Goal: Transaction & Acquisition: Purchase product/service

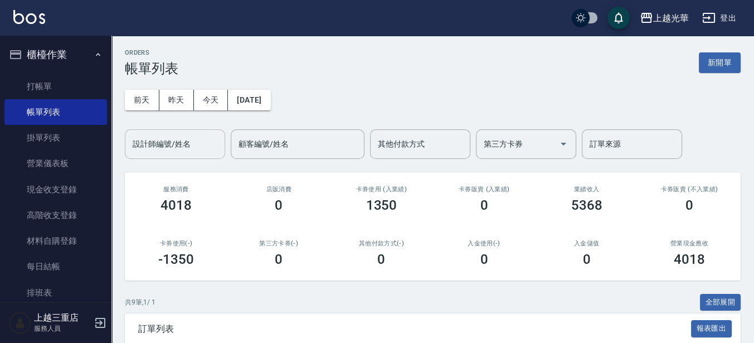
click at [223, 135] on div "設計師編號/姓名" at bounding box center [175, 144] width 100 height 30
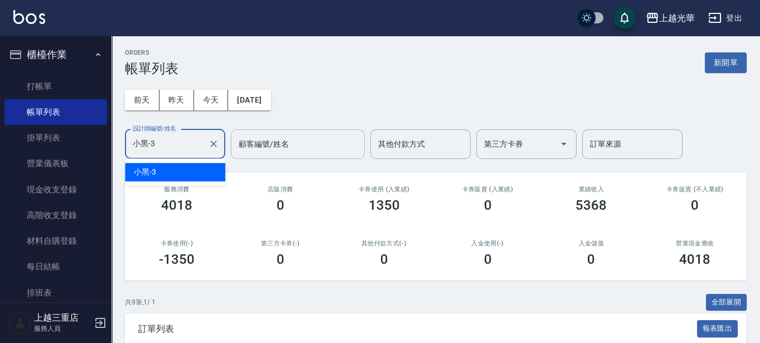
type input "小黑-3"
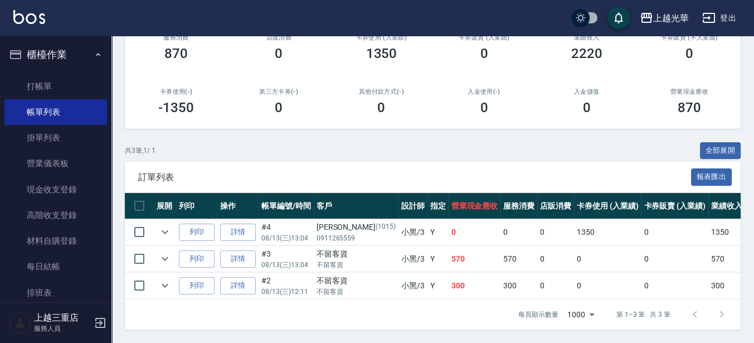
scroll to position [161, 0]
click at [164, 225] on icon "expand row" at bounding box center [164, 231] width 13 height 13
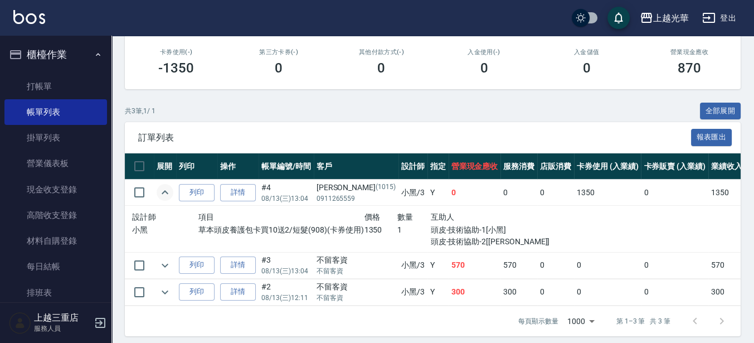
scroll to position [206, 0]
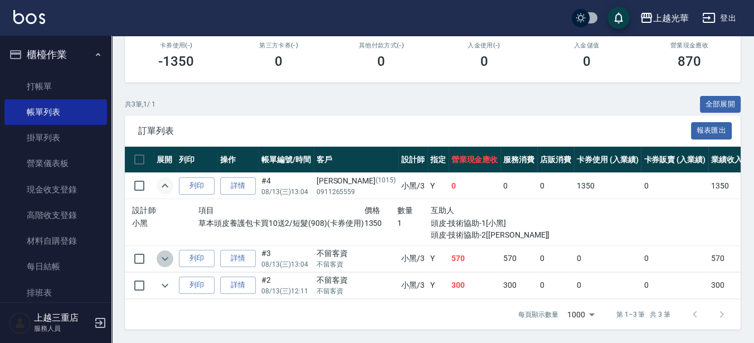
click at [162, 252] on icon "expand row" at bounding box center [164, 258] width 13 height 13
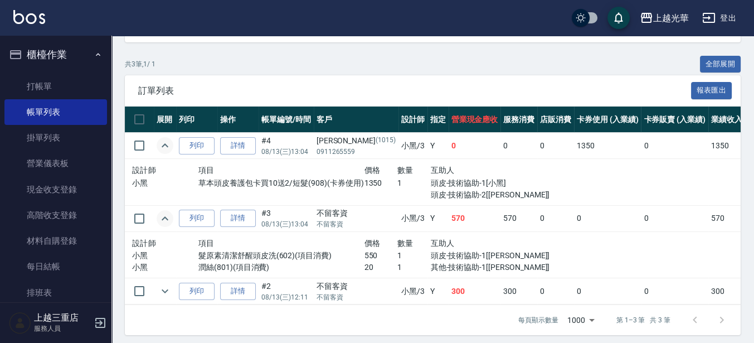
scroll to position [252, 0]
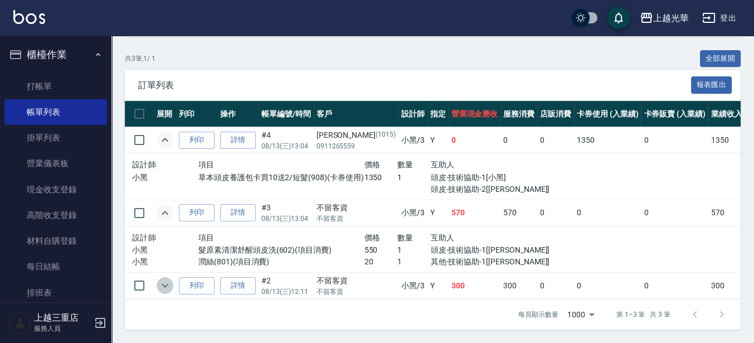
click at [167, 279] on icon "expand row" at bounding box center [164, 285] width 13 height 13
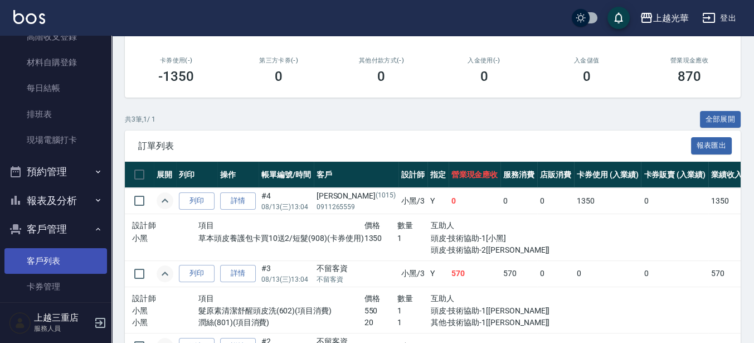
scroll to position [209, 0]
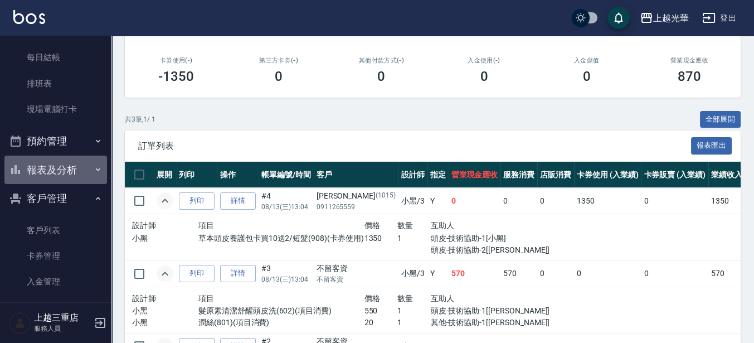
click at [60, 177] on button "報表及分析" at bounding box center [55, 169] width 103 height 29
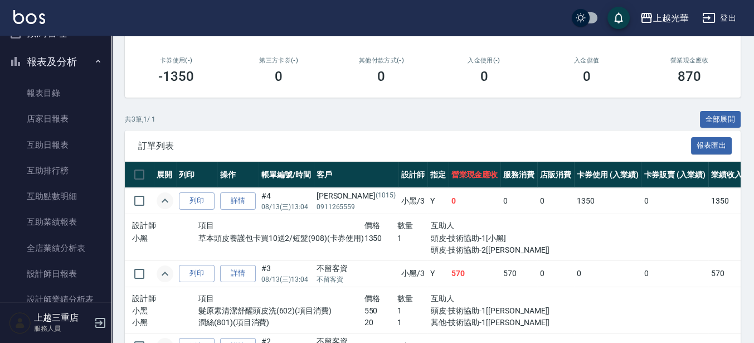
scroll to position [418, 0]
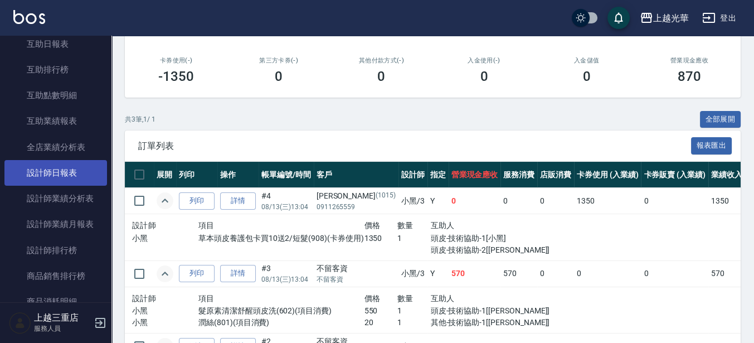
click at [57, 169] on link "設計師日報表" at bounding box center [55, 173] width 103 height 26
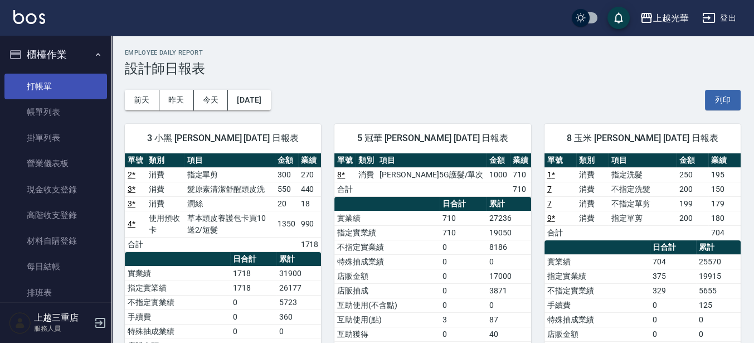
click at [48, 82] on link "打帳單" at bounding box center [55, 87] width 103 height 26
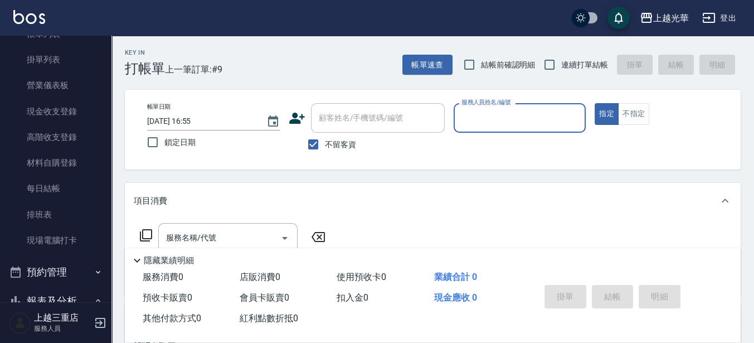
scroll to position [139, 0]
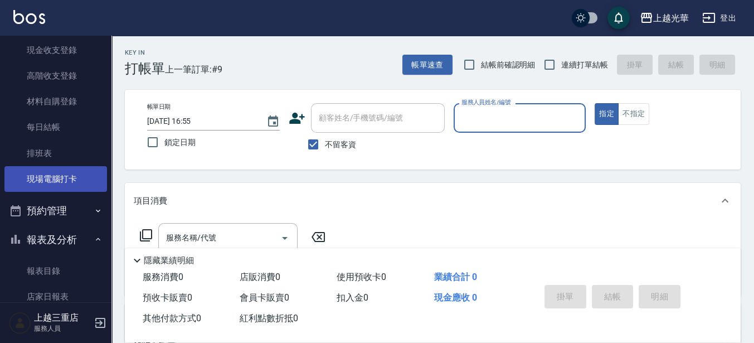
click at [89, 171] on link "現場電腦打卡" at bounding box center [55, 179] width 103 height 26
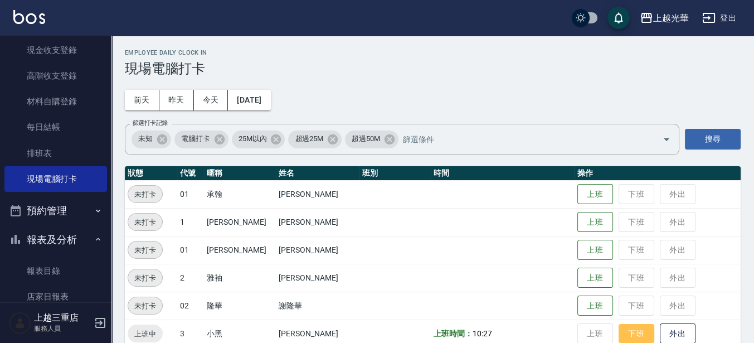
click at [631, 339] on button "下班" at bounding box center [637, 334] width 36 height 20
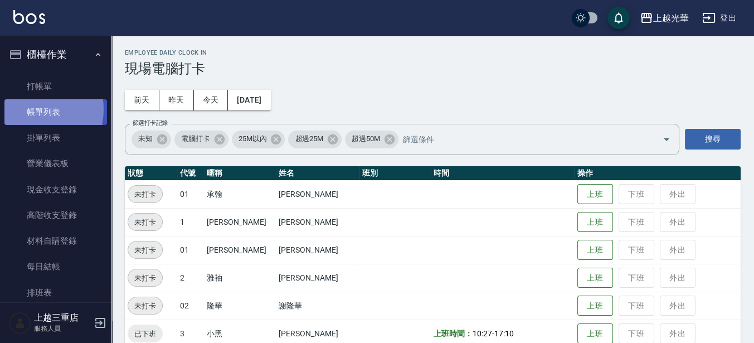
click at [28, 109] on link "帳單列表" at bounding box center [55, 112] width 103 height 26
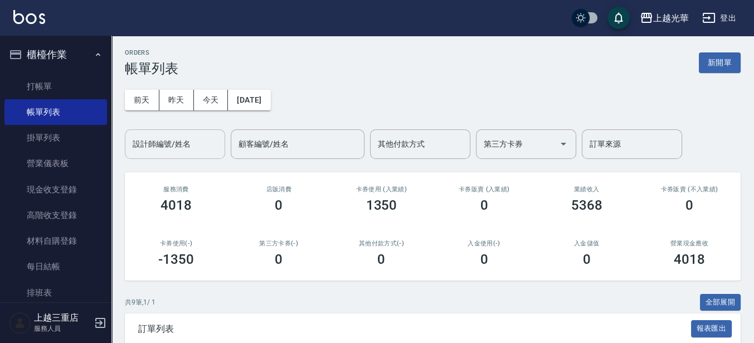
click at [192, 148] on input "設計師編號/姓名" at bounding box center [175, 144] width 90 height 20
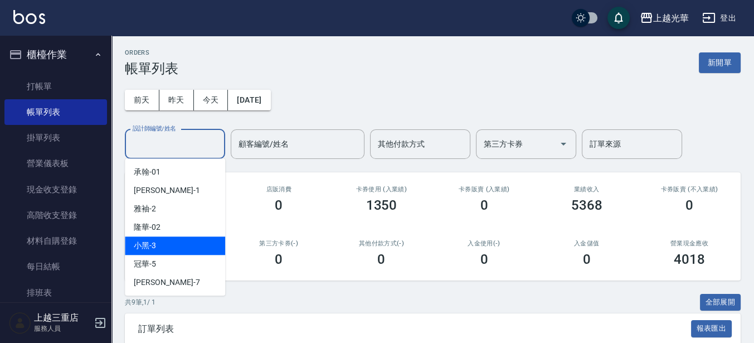
click at [155, 240] on span "小黑 -3" at bounding box center [145, 246] width 22 height 12
type input "小黑-3"
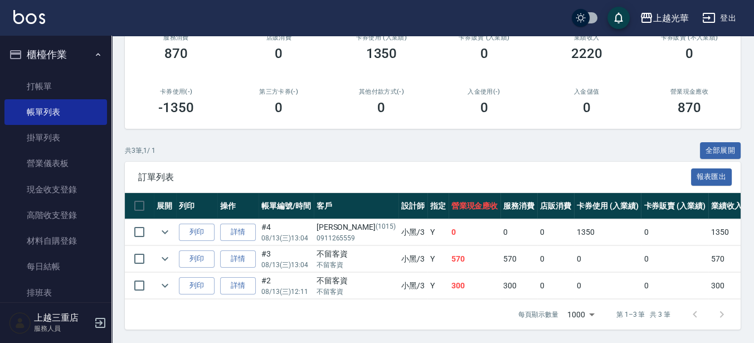
scroll to position [161, 0]
click at [163, 226] on icon "expand row" at bounding box center [164, 231] width 13 height 13
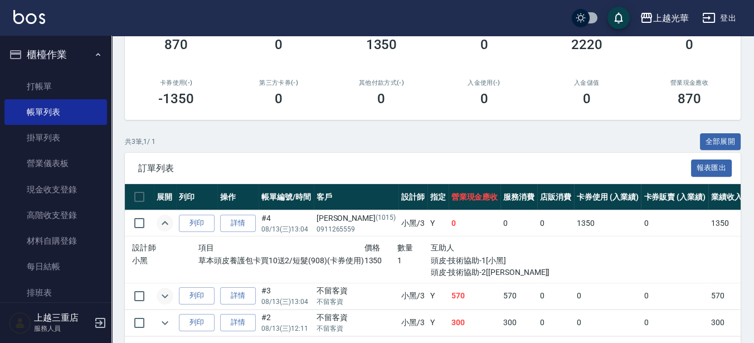
click at [168, 295] on icon "expand row" at bounding box center [164, 295] width 13 height 13
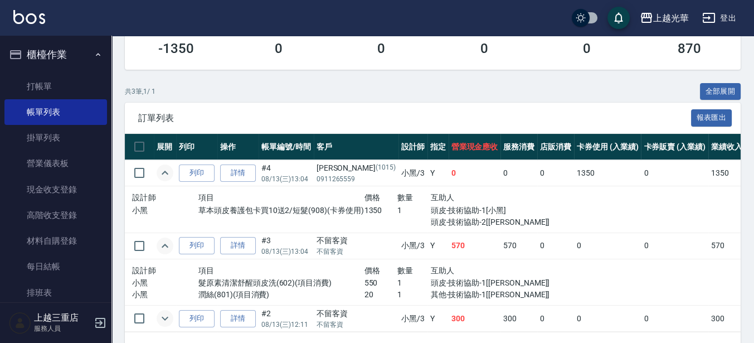
scroll to position [230, 0]
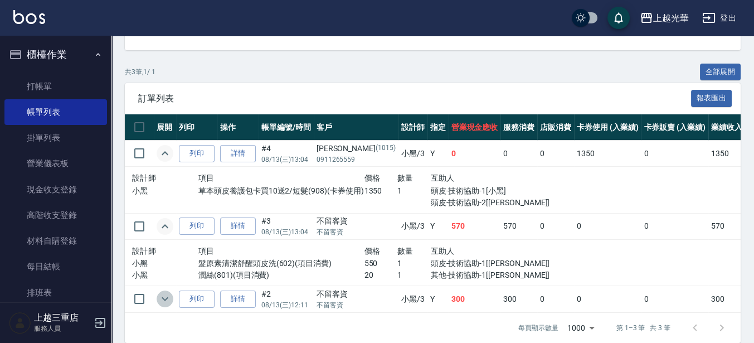
click at [166, 299] on icon "expand row" at bounding box center [164, 298] width 13 height 13
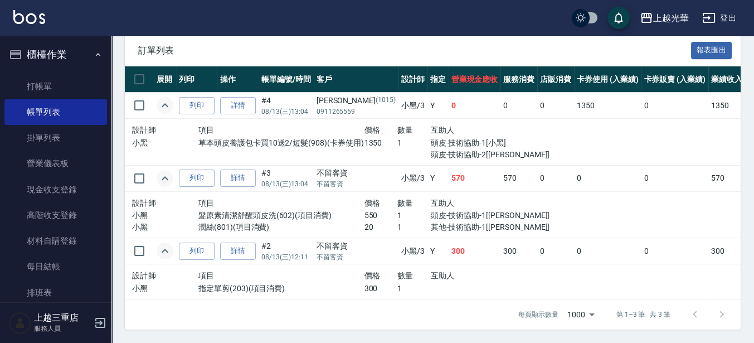
scroll to position [148, 0]
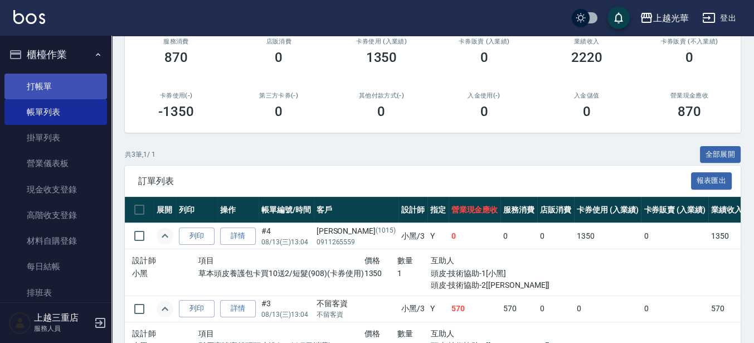
click at [50, 89] on link "打帳單" at bounding box center [55, 87] width 103 height 26
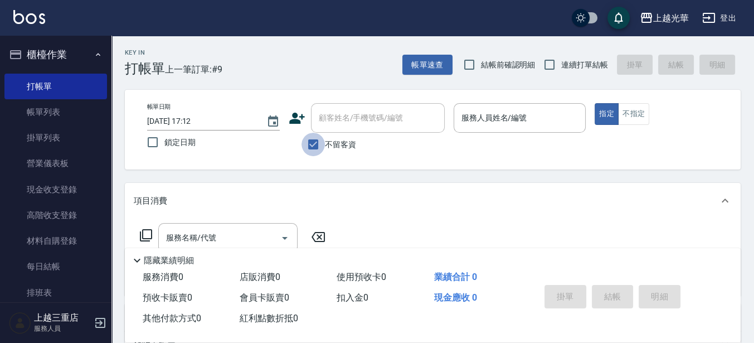
click at [318, 139] on input "不留客資" at bounding box center [313, 144] width 23 height 23
checkbox input "false"
click at [327, 126] on input "顧客姓名/手機號碼/編號" at bounding box center [369, 118] width 107 height 20
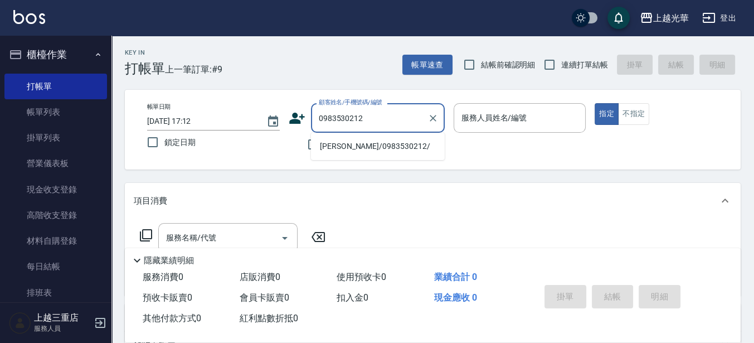
click at [340, 146] on li "[PERSON_NAME]/0983530212/" at bounding box center [378, 146] width 134 height 18
type input "[PERSON_NAME]/0983530212/"
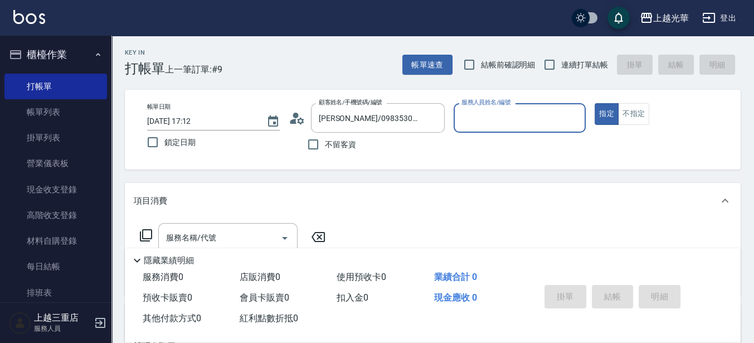
type input "喨喨-9"
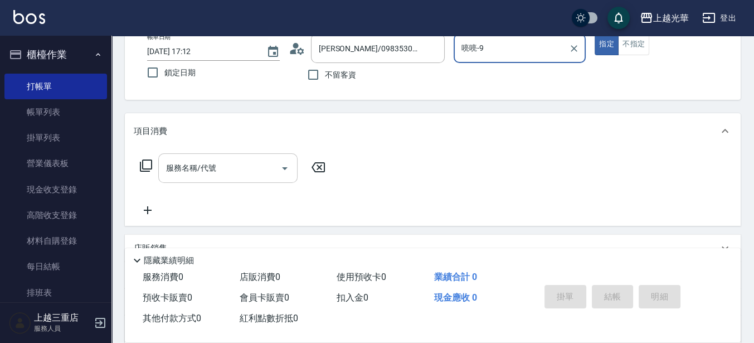
click at [218, 159] on input "服務名稱/代號" at bounding box center [219, 168] width 113 height 20
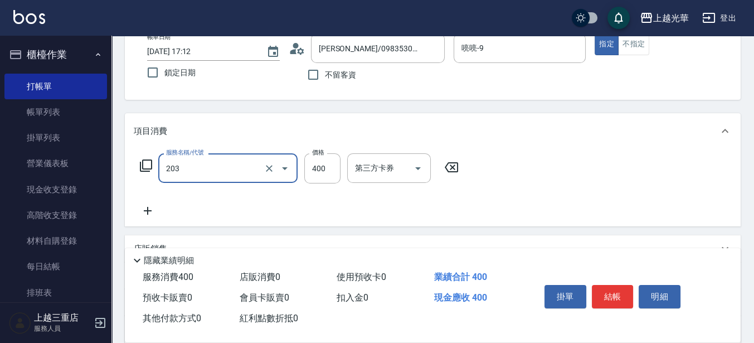
type input "指定單剪(203)"
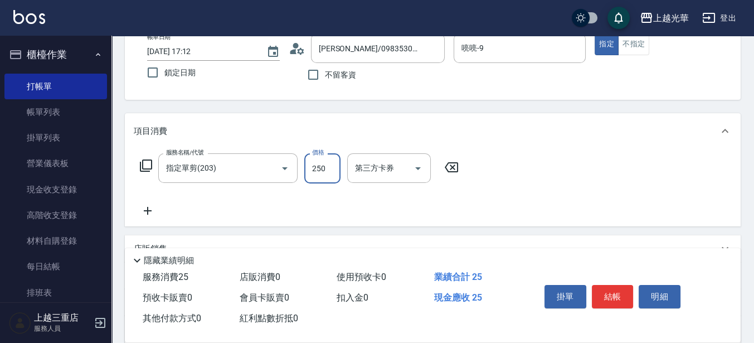
type input "250"
click at [605, 289] on button "結帳" at bounding box center [613, 296] width 42 height 23
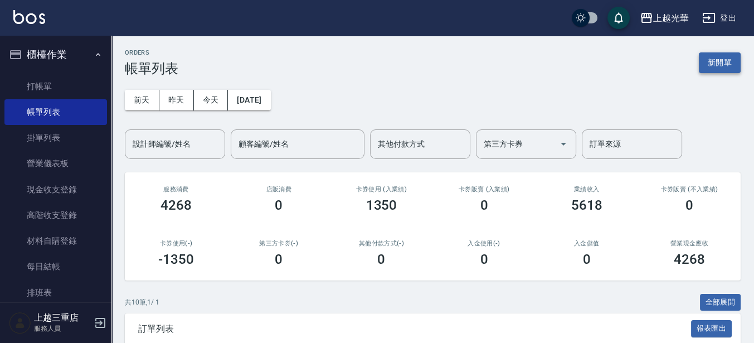
click at [722, 67] on button "新開單" at bounding box center [720, 62] width 42 height 21
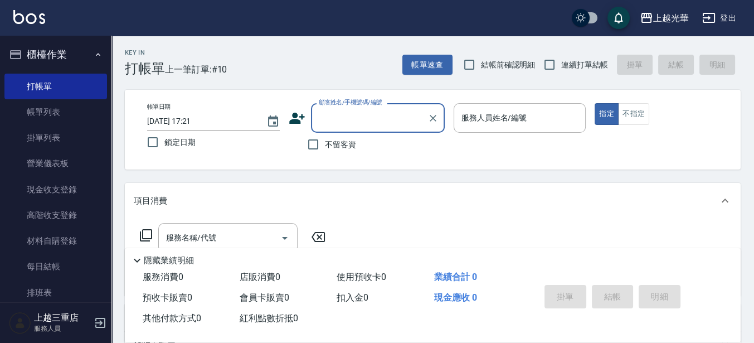
click at [497, 123] on input "服務人員姓名/編號" at bounding box center [520, 118] width 123 height 20
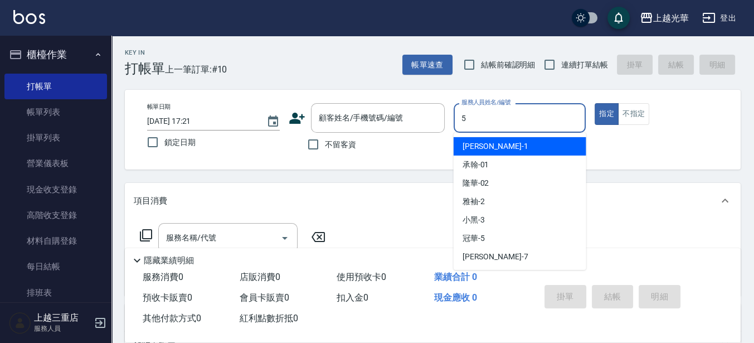
type input "冠華-5"
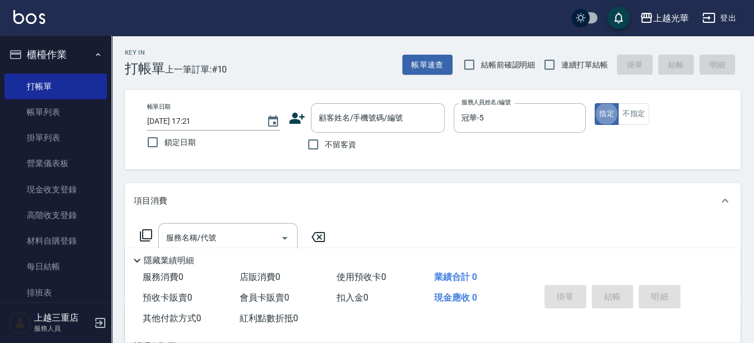
type button "true"
click at [308, 148] on input "不留客資" at bounding box center [313, 144] width 23 height 23
checkbox input "true"
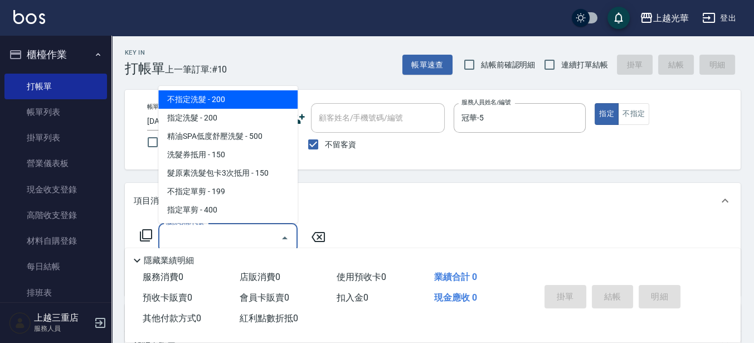
click at [216, 239] on input "服務名稱/代號" at bounding box center [219, 238] width 113 height 20
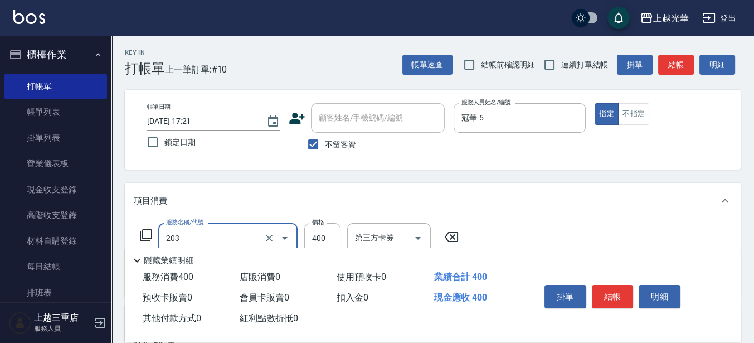
type input "指定單剪(203)"
type input "200"
click at [670, 62] on button "結帳" at bounding box center [676, 65] width 36 height 21
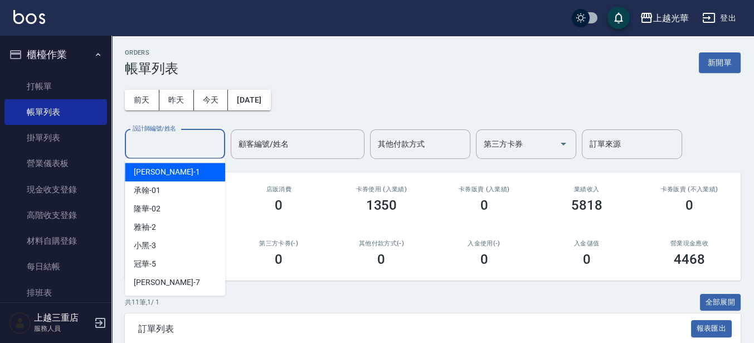
click at [167, 137] on div "設計師編號/姓名 設計師編號/姓名" at bounding box center [175, 144] width 100 height 30
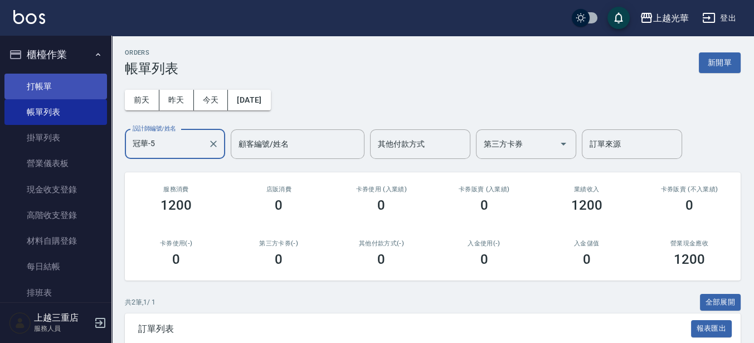
type input "冠華-5"
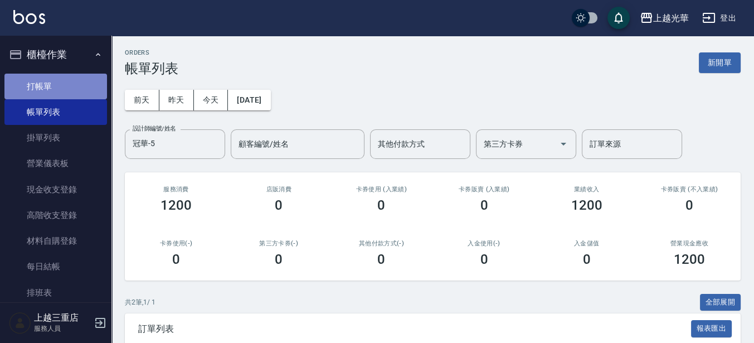
click at [83, 90] on link "打帳單" at bounding box center [55, 87] width 103 height 26
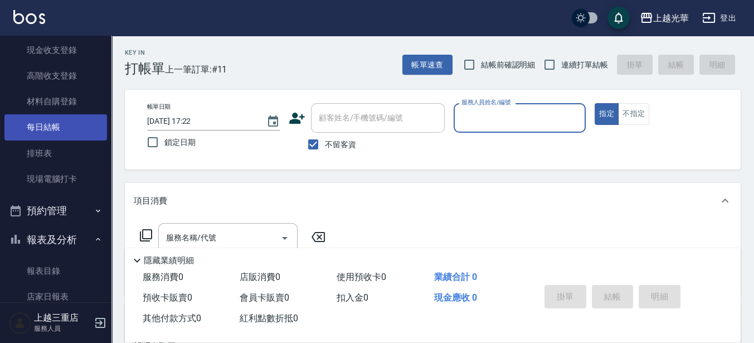
scroll to position [209, 0]
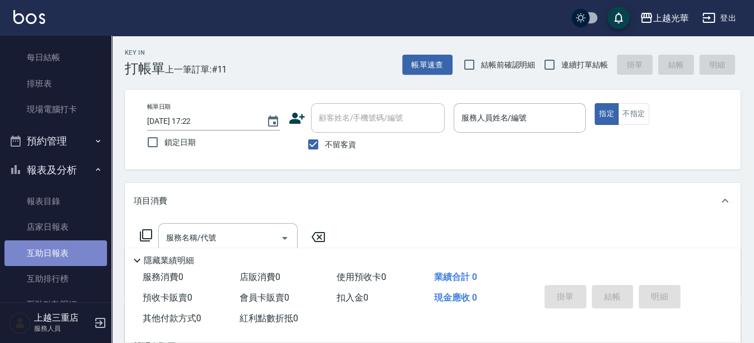
click at [74, 255] on link "互助日報表" at bounding box center [55, 253] width 103 height 26
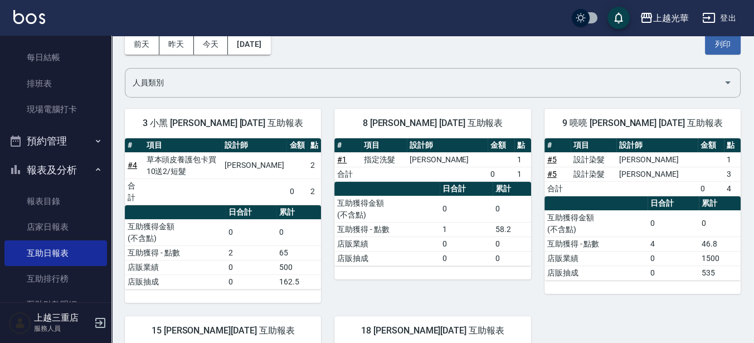
scroll to position [53, 0]
